Goal: Find specific page/section: Find specific page/section

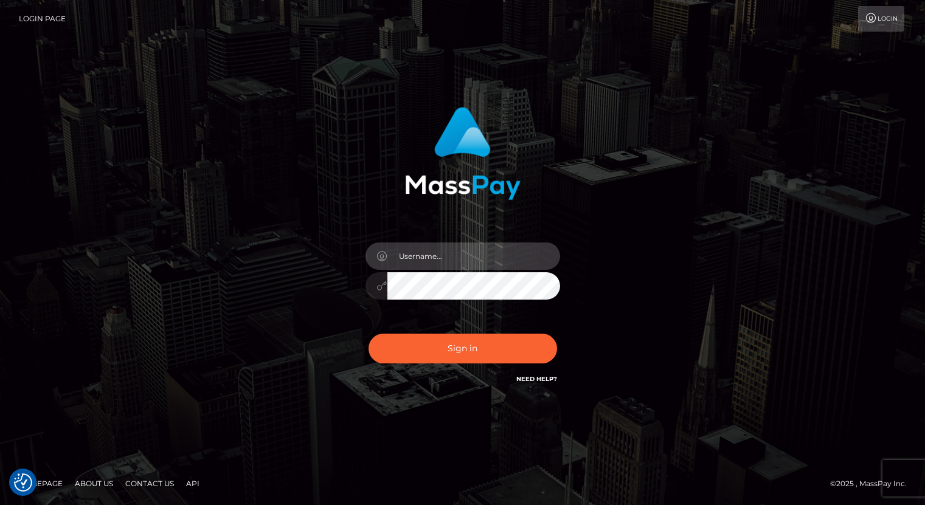
click at [457, 249] on input "text" at bounding box center [473, 256] width 173 height 27
type input "oli.fanvue"
click at [479, 253] on input "text" at bounding box center [473, 256] width 173 height 27
type input "oli.fanvue"
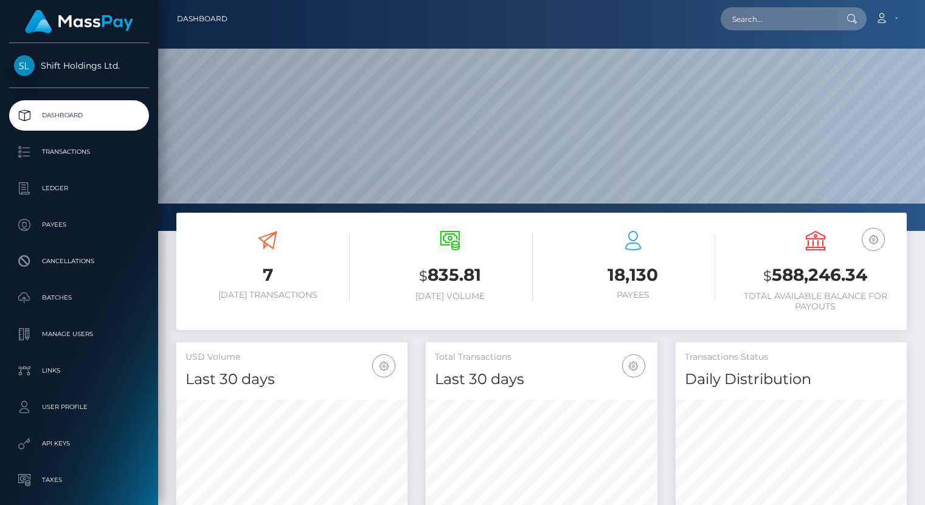
scroll to position [215, 231]
click at [780, 13] on input "text" at bounding box center [778, 18] width 114 height 23
paste input "priyankashevade244@gmail.com"
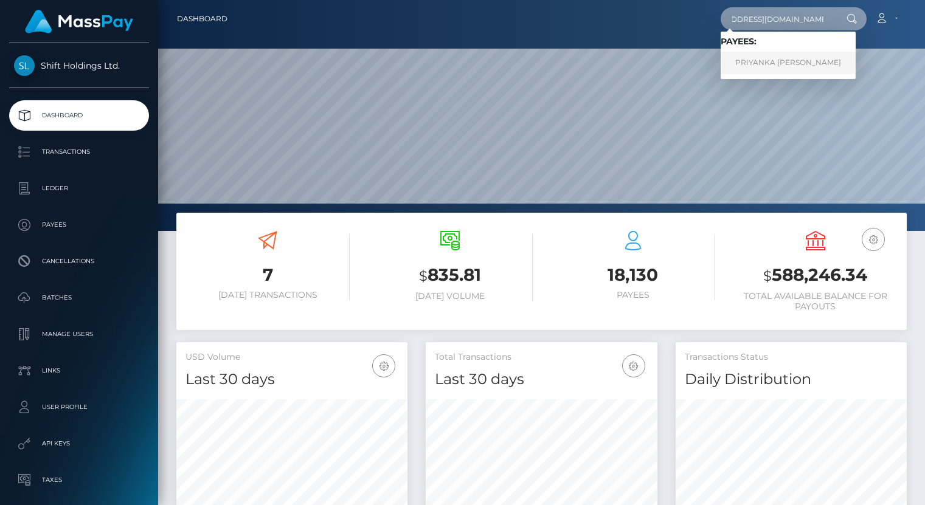
type input "[EMAIL_ADDRESS][DOMAIN_NAME]"
click at [771, 56] on link "PRIYANKA SHEVADE" at bounding box center [788, 63] width 135 height 23
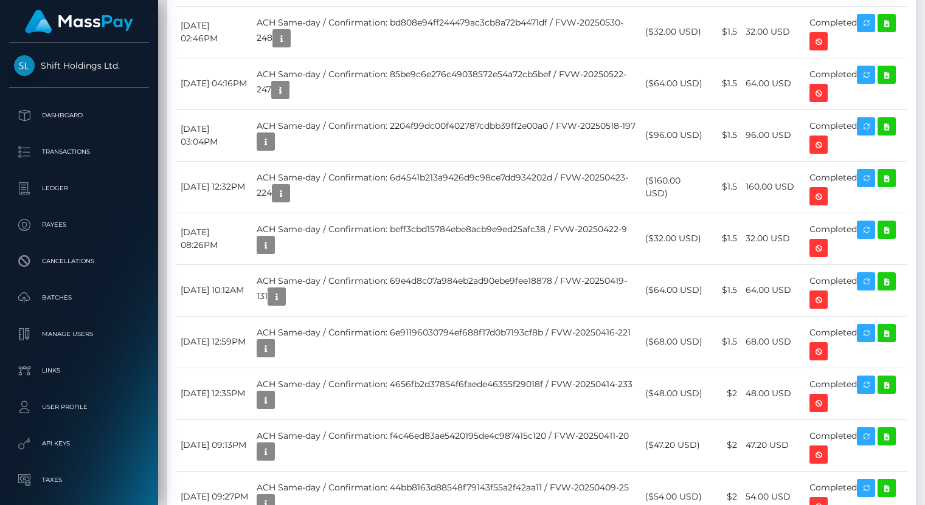
scroll to position [4686, 0]
